Goal: Find specific page/section: Find specific page/section

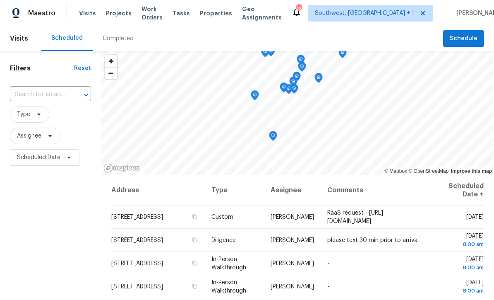
click at [113, 16] on span "Projects" at bounding box center [119, 13] width 26 height 8
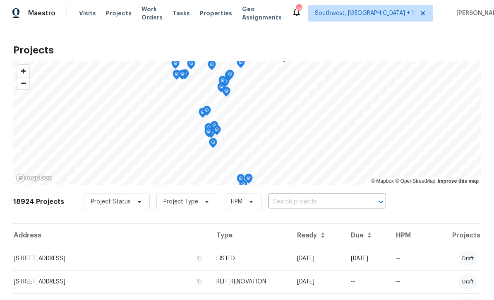
click at [302, 205] on input "text" at bounding box center [315, 201] width 95 height 13
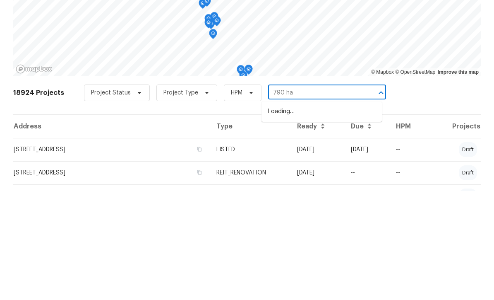
type input "790 har"
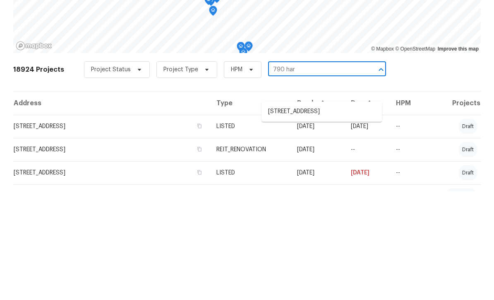
scroll to position [31, 0]
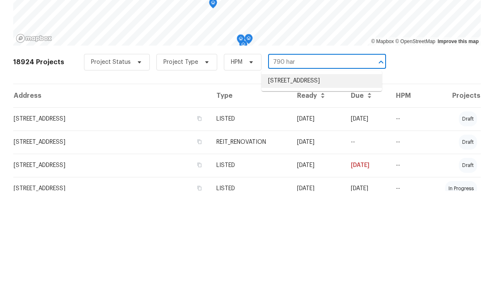
click at [317, 183] on li "[STREET_ADDRESS]" at bounding box center [321, 190] width 120 height 14
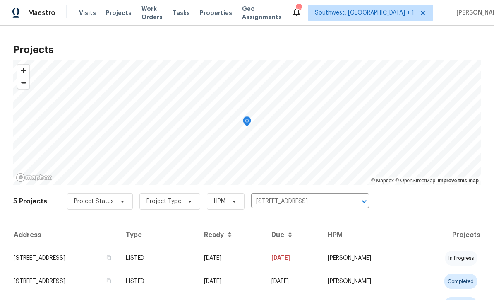
scroll to position [0, 0]
click at [197, 262] on td "LISTED" at bounding box center [158, 258] width 78 height 23
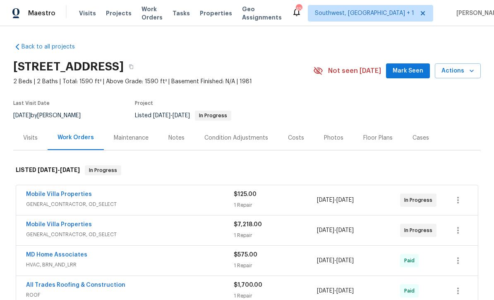
click at [297, 135] on div "Costs" at bounding box center [296, 138] width 16 height 8
